Goal: Task Accomplishment & Management: Manage account settings

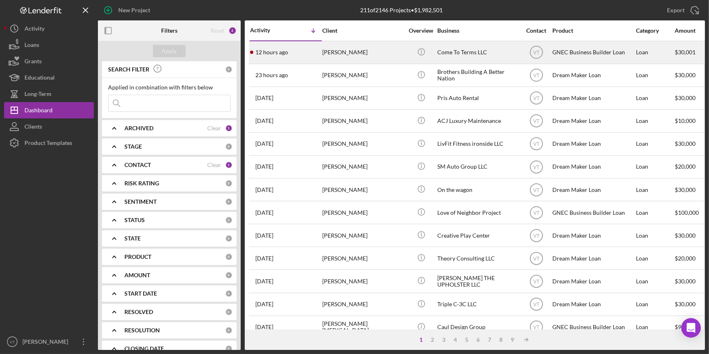
click at [306, 49] on div "12 hours ago [PERSON_NAME]" at bounding box center [285, 53] width 71 height 22
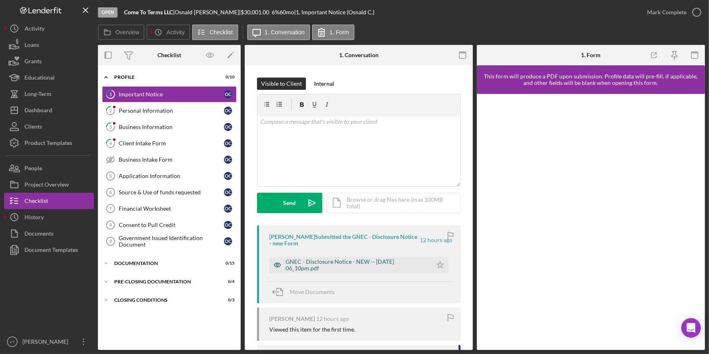
click at [316, 264] on div "GNEC - Disclosure Notice - NEW -- [DATE] 06_10pm.pdf" at bounding box center [357, 264] width 142 height 13
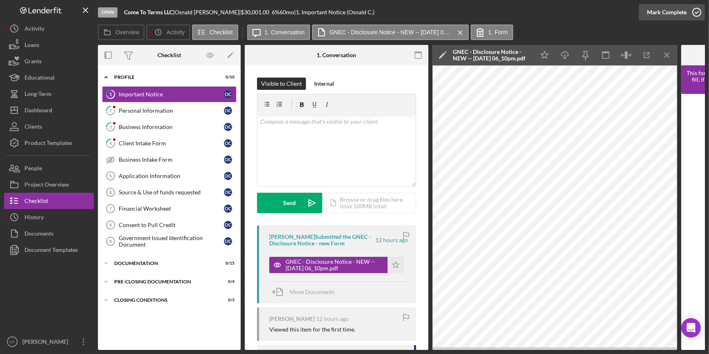
click at [654, 11] on div "Mark Complete" at bounding box center [667, 12] width 40 height 16
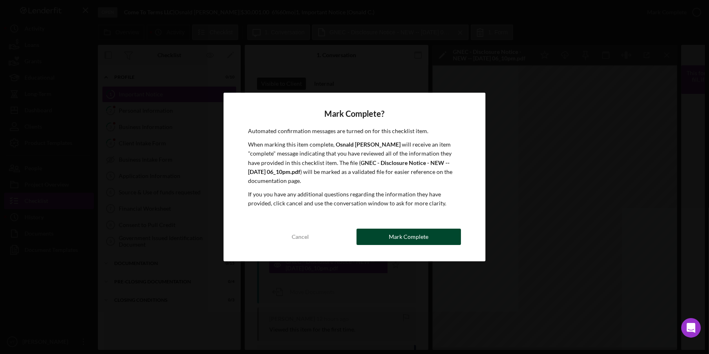
click at [399, 235] on div "Mark Complete" at bounding box center [409, 236] width 40 height 16
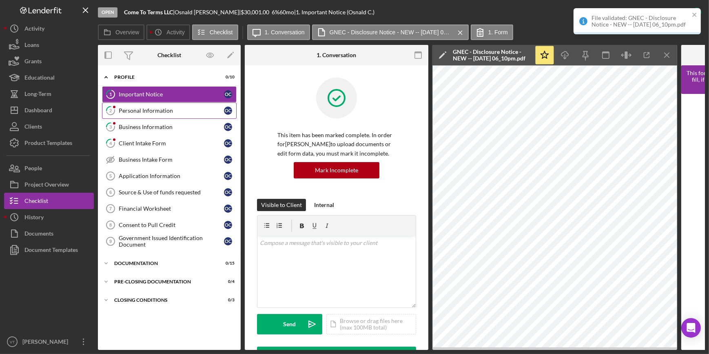
click at [182, 108] on div "Personal Information" at bounding box center [171, 110] width 105 height 7
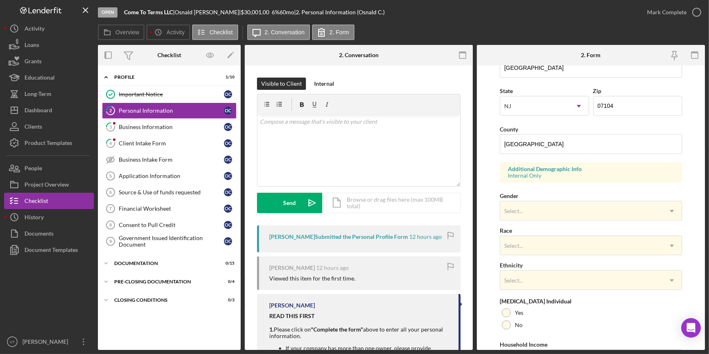
scroll to position [259, 0]
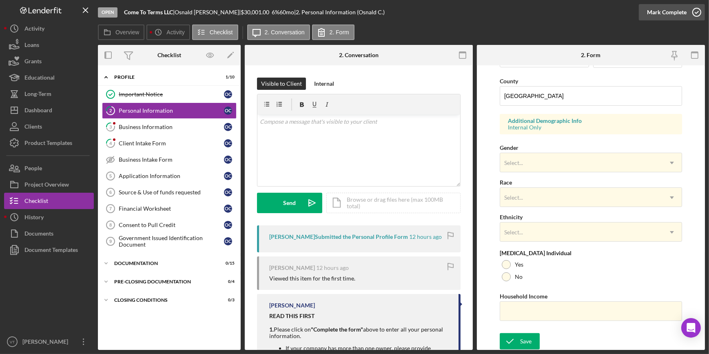
click at [652, 6] on div "Mark Complete" at bounding box center [667, 12] width 40 height 16
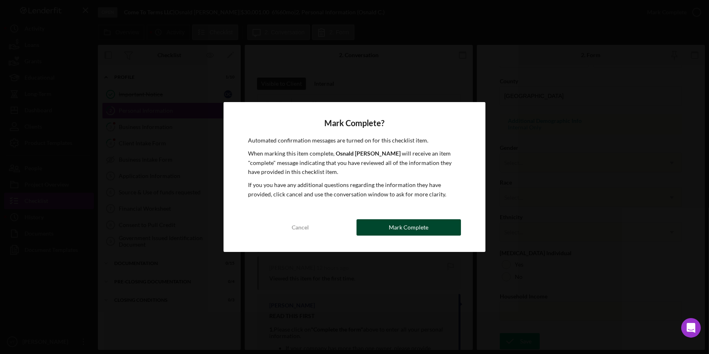
click at [404, 221] on div "Mark Complete" at bounding box center [409, 227] width 40 height 16
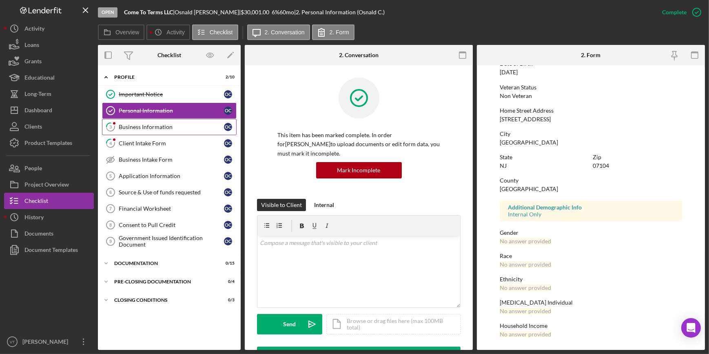
scroll to position [96, 0]
click at [188, 126] on div "Business Information" at bounding box center [171, 127] width 105 height 7
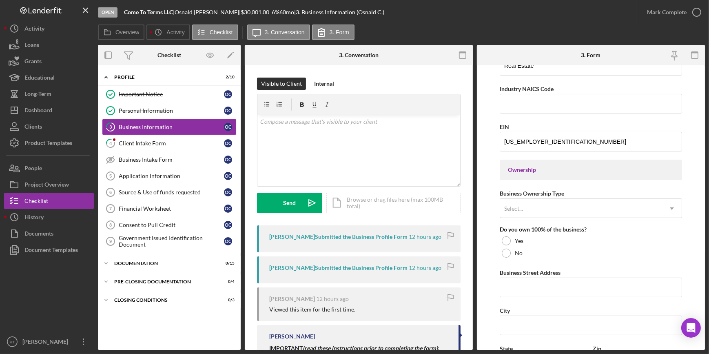
scroll to position [371, 0]
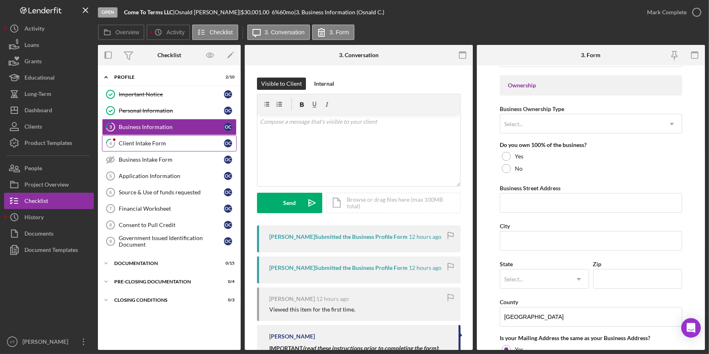
click at [151, 146] on link "4 Client Intake Form O C" at bounding box center [169, 143] width 135 height 16
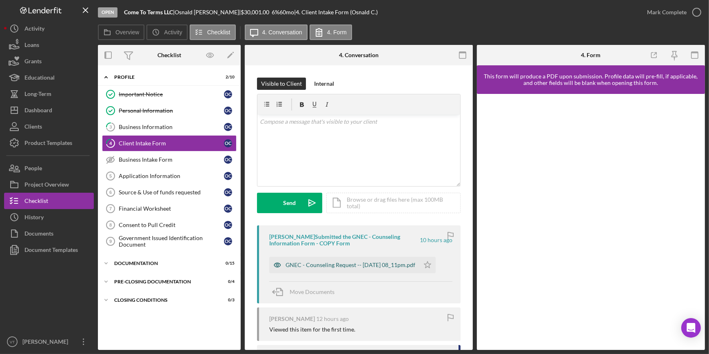
click at [319, 261] on div "GNEC - Counseling Request -- [DATE] 08_11pm.pdf" at bounding box center [344, 265] width 150 height 16
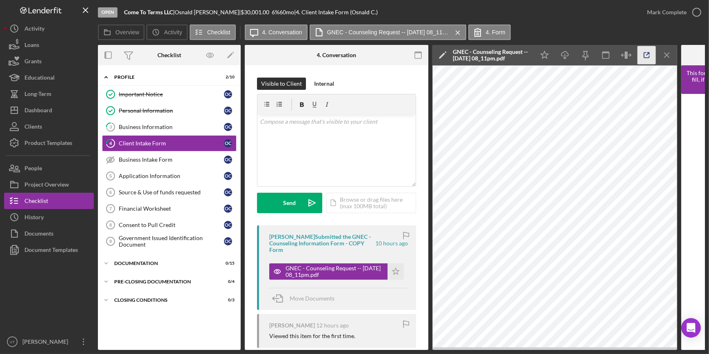
click at [649, 55] on icon "button" at bounding box center [647, 55] width 18 height 18
click at [692, 13] on icon "button" at bounding box center [697, 12] width 20 height 20
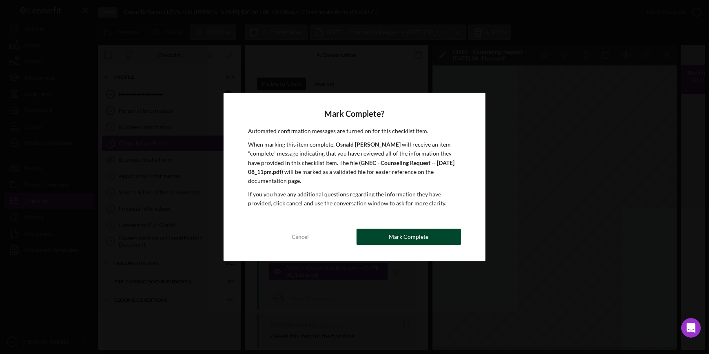
click at [399, 239] on div "Mark Complete" at bounding box center [409, 236] width 40 height 16
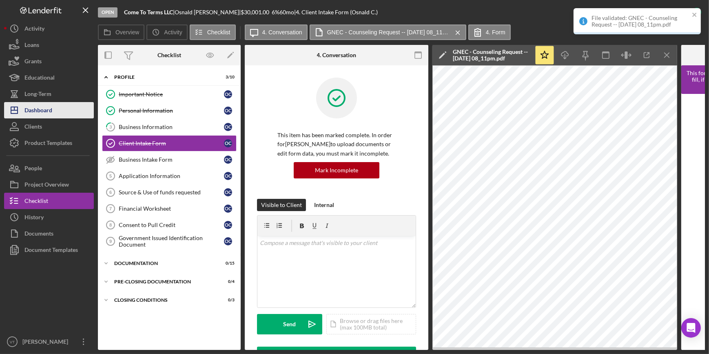
click at [59, 111] on button "Icon/Dashboard Dashboard" at bounding box center [49, 110] width 90 height 16
